Goal: Task Accomplishment & Management: Manage account settings

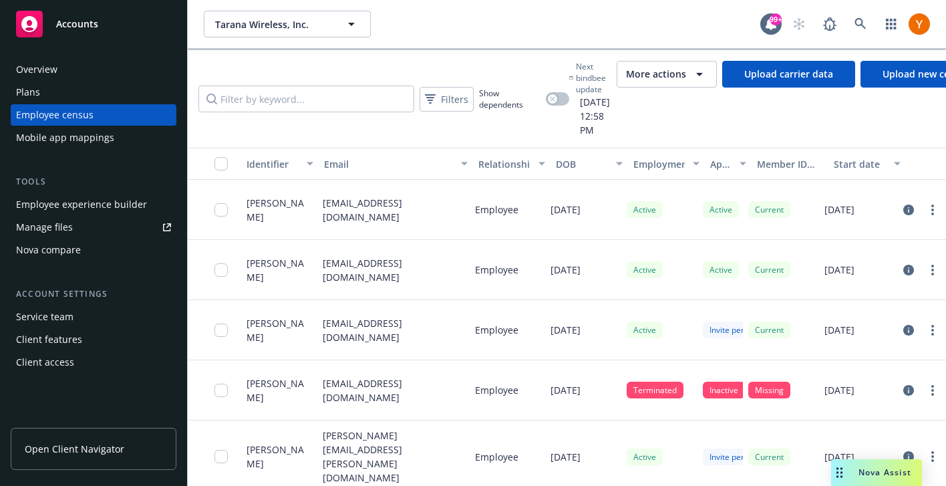
click at [650, 76] on span "More actions" at bounding box center [656, 73] width 60 height 13
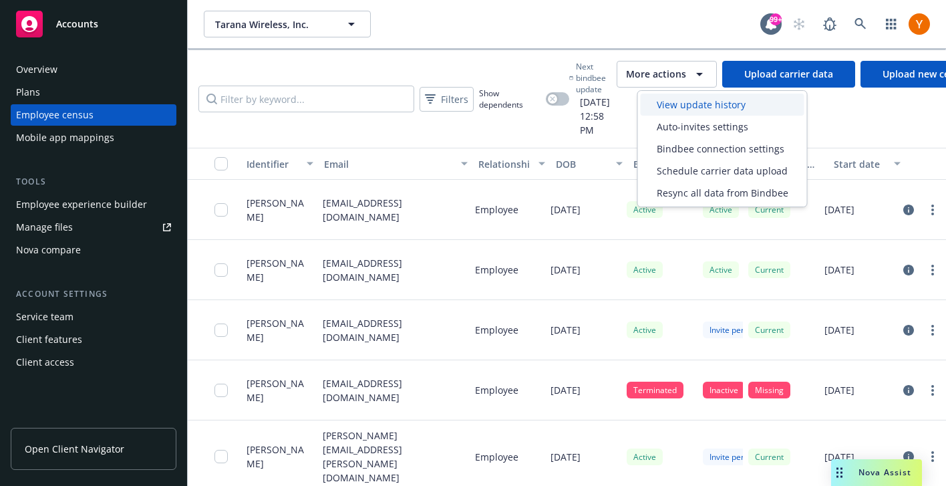
click at [652, 100] on div "View update history" at bounding box center [723, 105] width 164 height 22
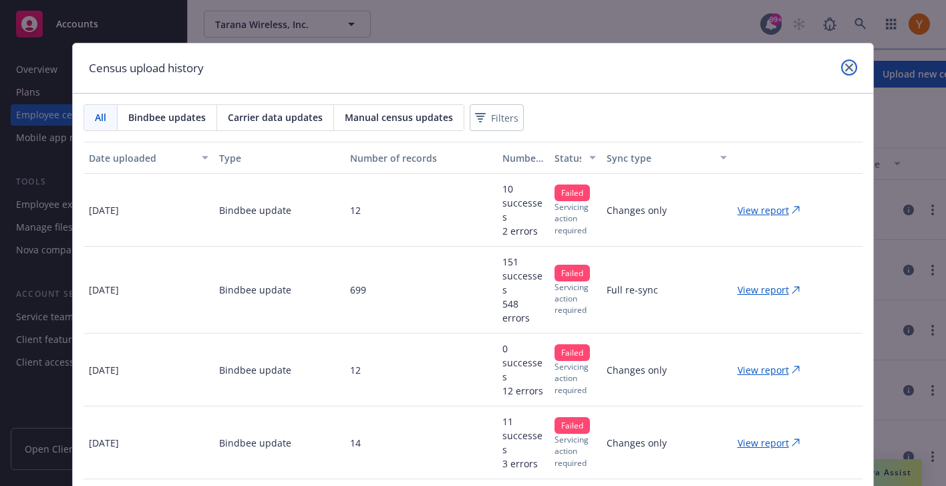
click at [847, 64] on icon "close" at bounding box center [849, 67] width 8 height 8
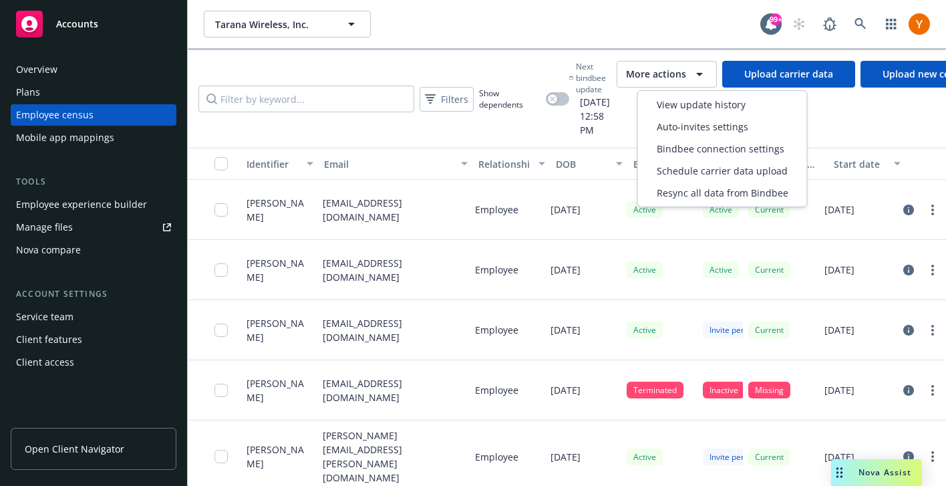
click at [672, 86] on button "More actions" at bounding box center [667, 74] width 100 height 27
click at [670, 108] on span "View update history" at bounding box center [701, 105] width 89 height 14
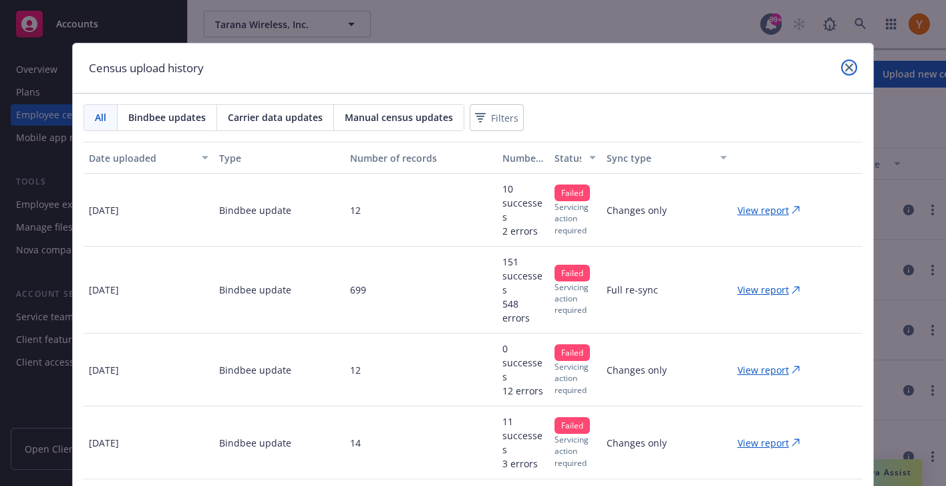
click at [855, 68] on link "close" at bounding box center [849, 67] width 16 height 16
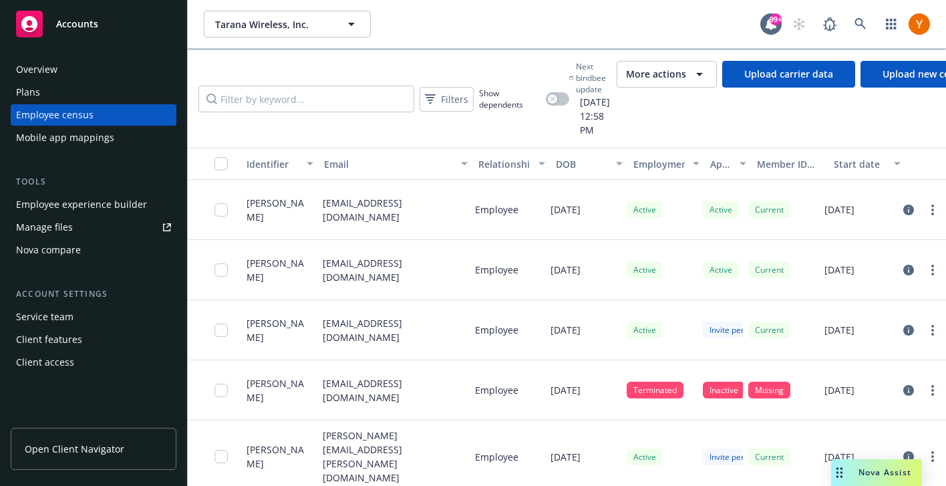
click at [647, 75] on span "More actions" at bounding box center [656, 73] width 60 height 13
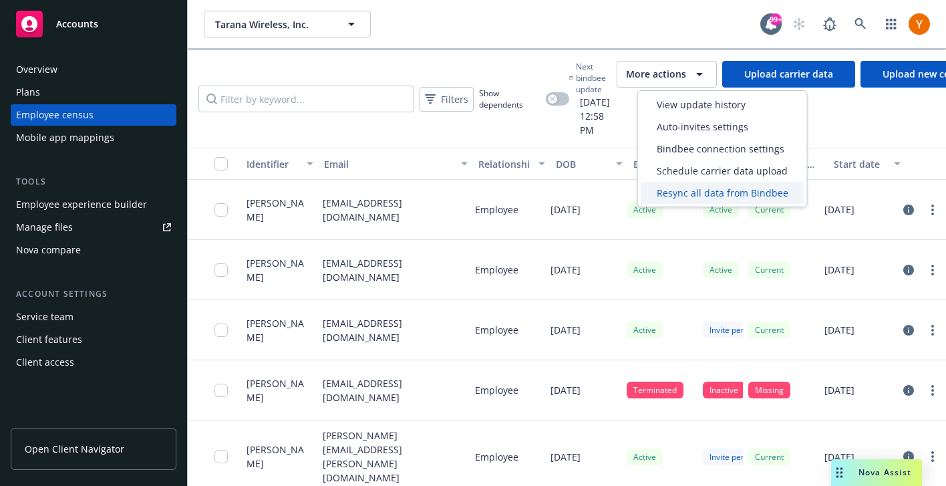
click at [698, 202] on div "Resync all data from Bindbee" at bounding box center [723, 193] width 164 height 22
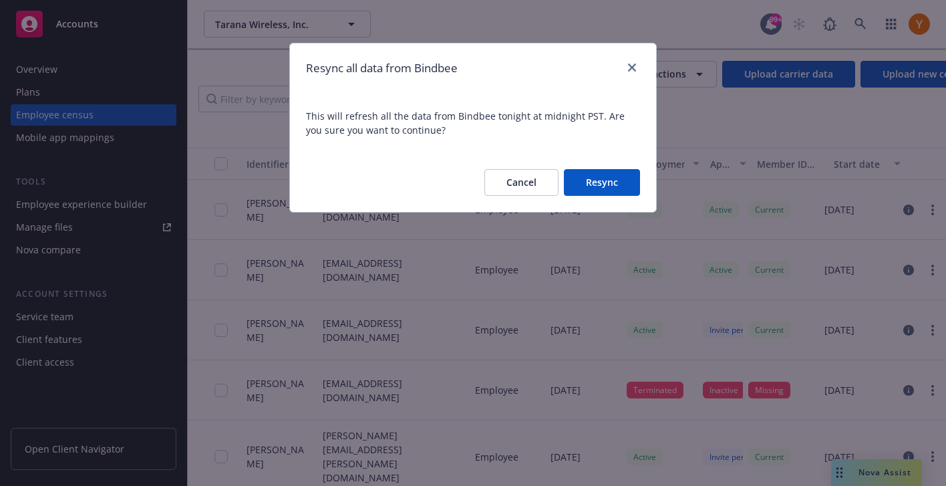
click at [634, 185] on button "Resync" at bounding box center [602, 182] width 76 height 27
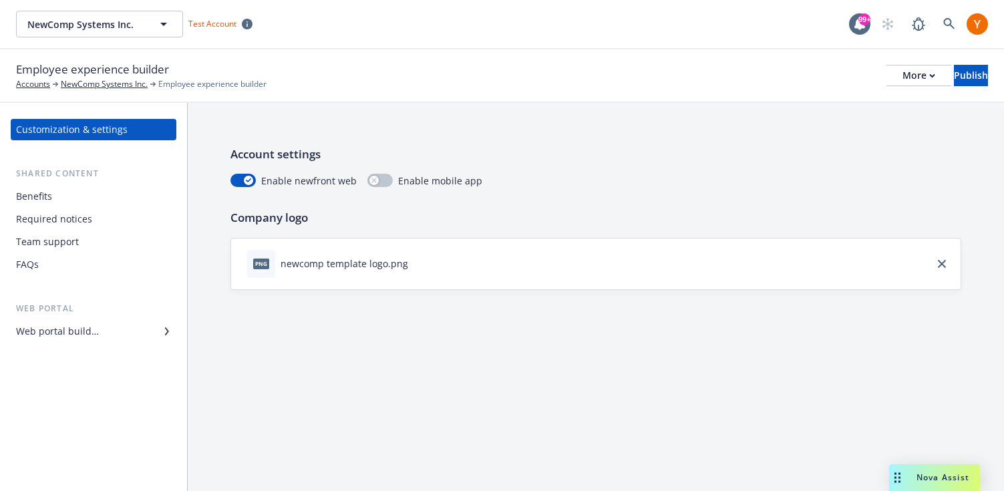
click at [142, 331] on div "Web portal builder" at bounding box center [93, 331] width 155 height 21
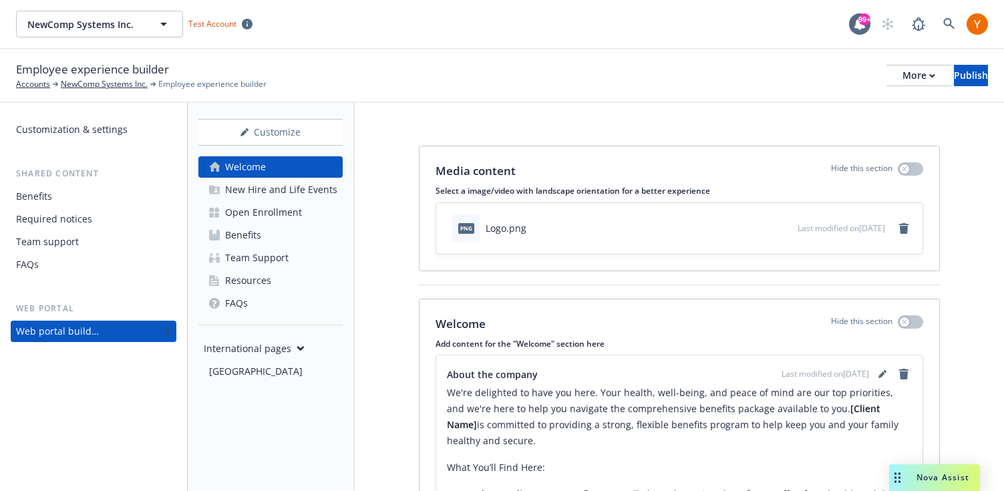
click at [287, 229] on link "Benefits" at bounding box center [270, 235] width 144 height 21
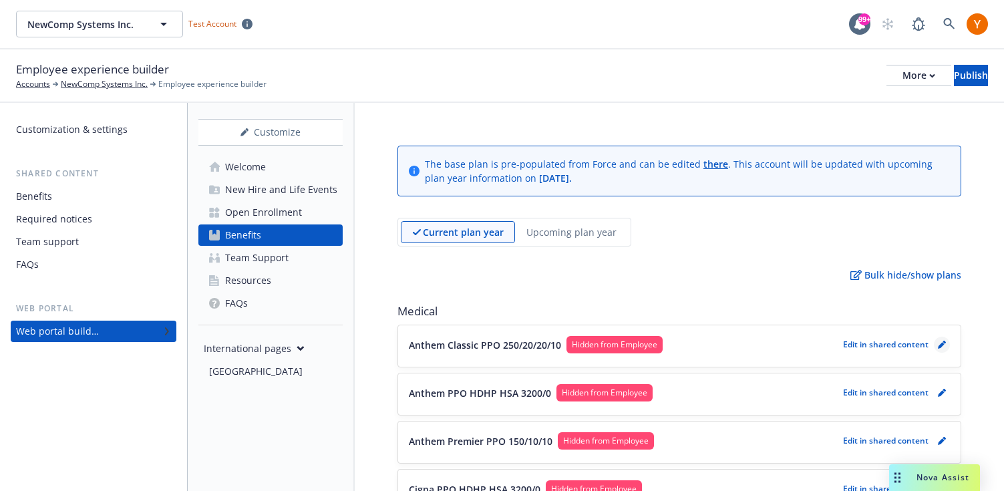
click at [944, 349] on link "pencil" at bounding box center [942, 345] width 16 height 16
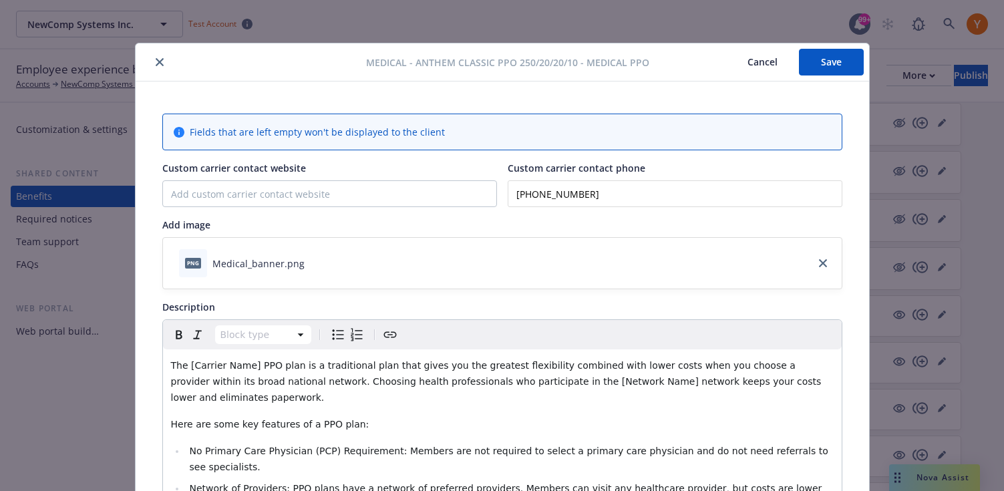
click at [160, 62] on icon "close" at bounding box center [160, 62] width 8 height 8
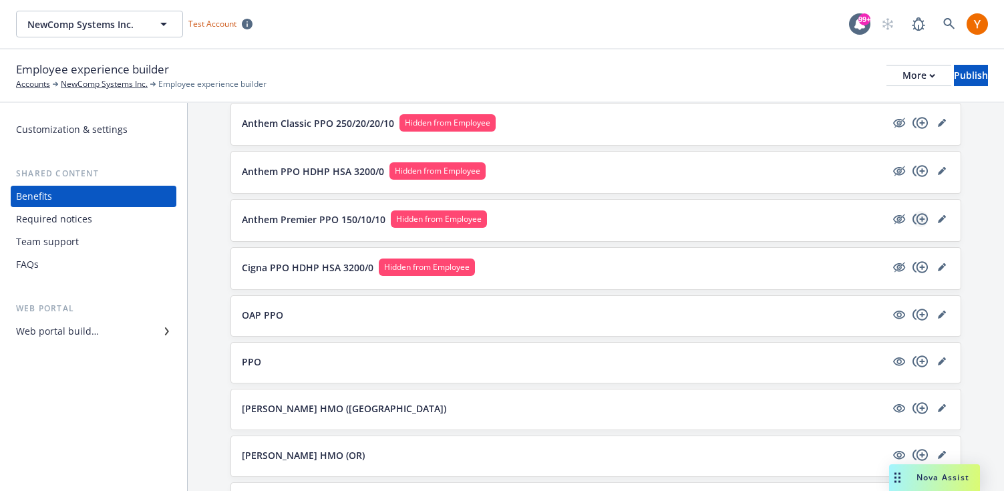
click at [920, 223] on icon "copyPlus" at bounding box center [920, 218] width 15 height 11
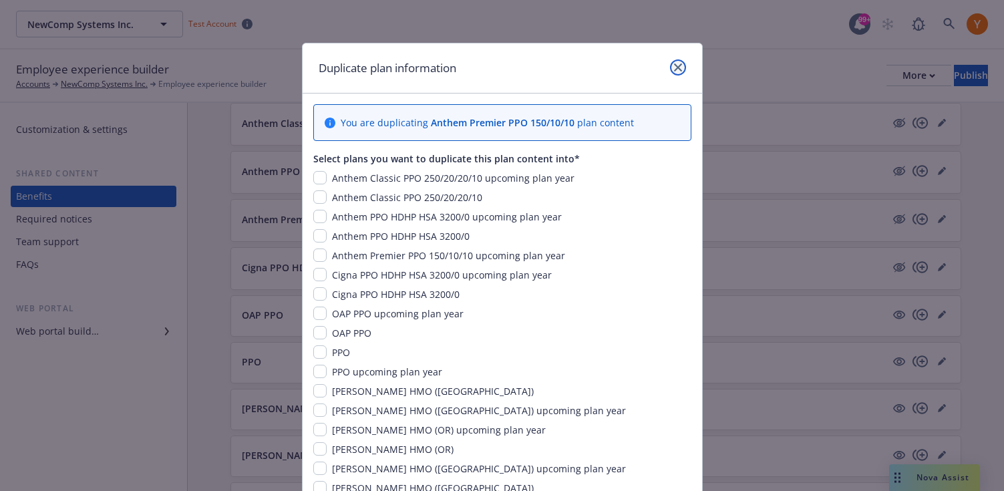
click at [674, 69] on icon "close" at bounding box center [678, 67] width 8 height 8
